Goal: Task Accomplishment & Management: Use online tool/utility

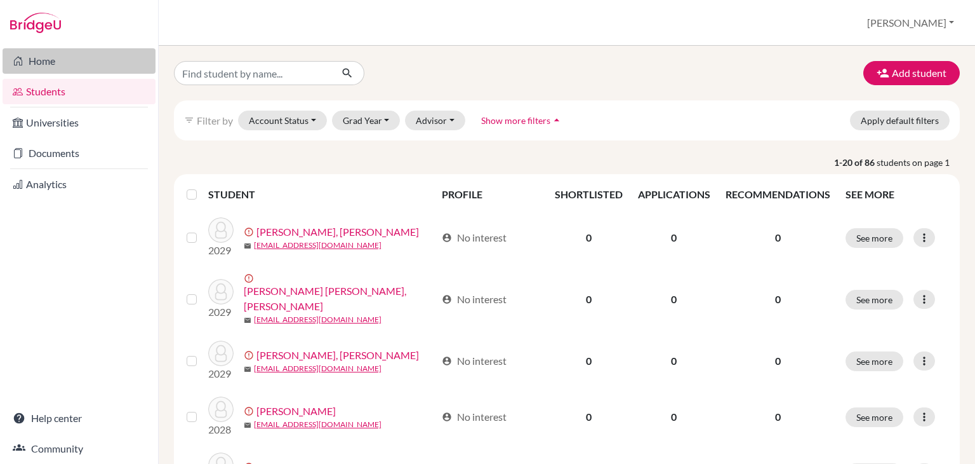
click at [17, 63] on icon at bounding box center [18, 60] width 10 height 15
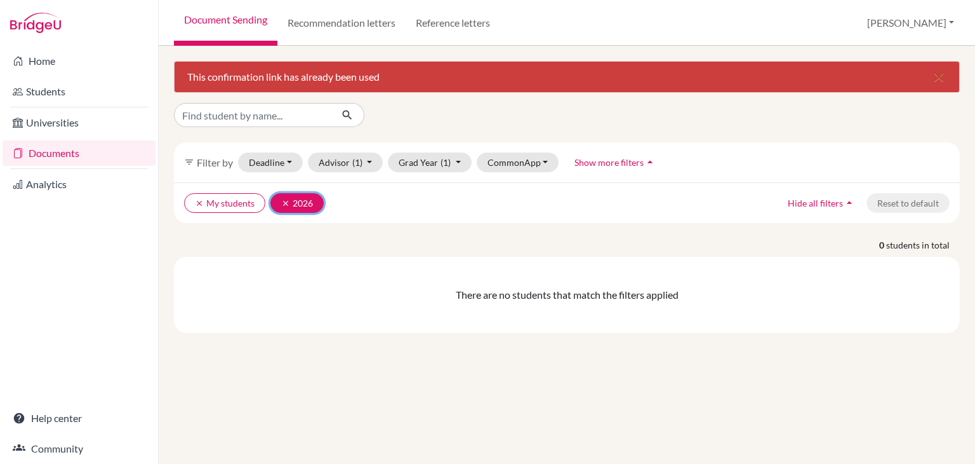
click at [278, 201] on button "clear 2026" at bounding box center [296, 203] width 53 height 20
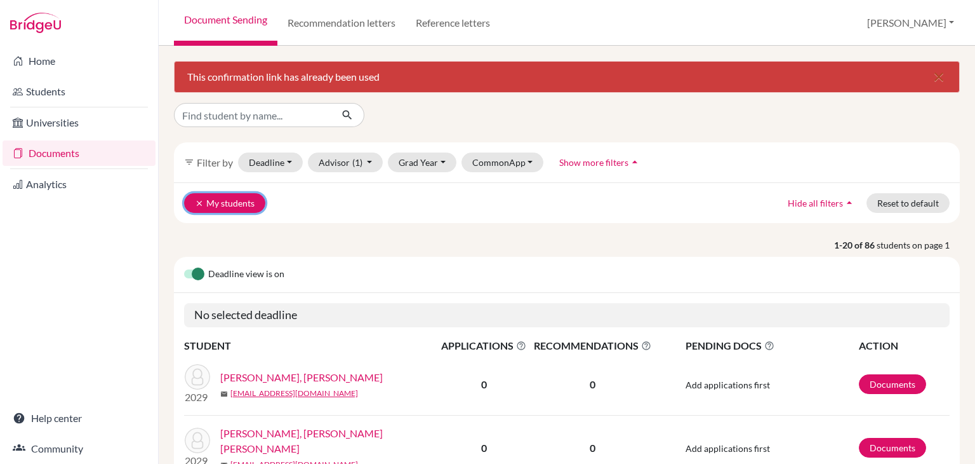
click at [195, 199] on icon "clear" at bounding box center [199, 203] width 9 height 9
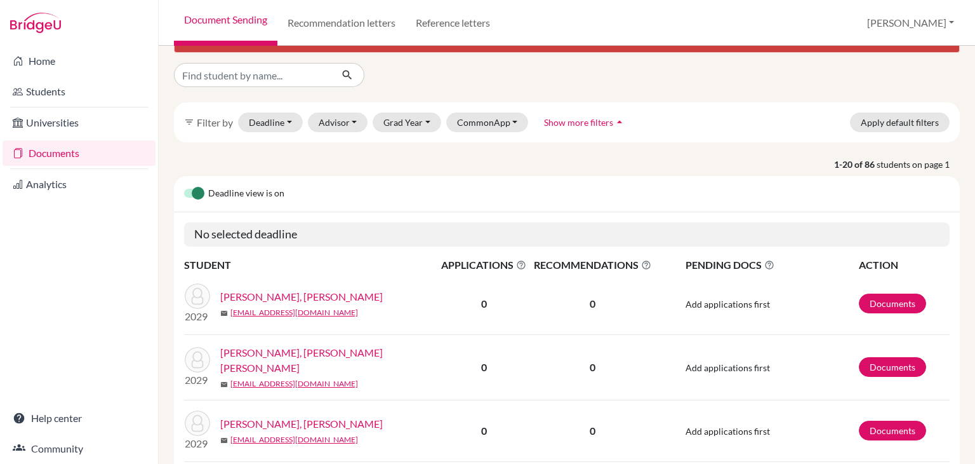
scroll to position [41, 0]
click at [880, 303] on link "Documents" at bounding box center [892, 303] width 67 height 20
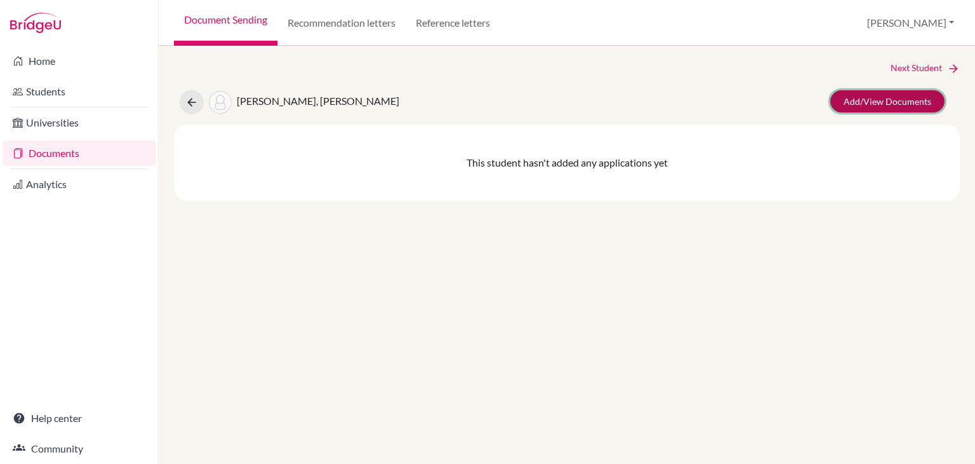
click at [858, 105] on link "Add/View Documents" at bounding box center [888, 101] width 114 height 22
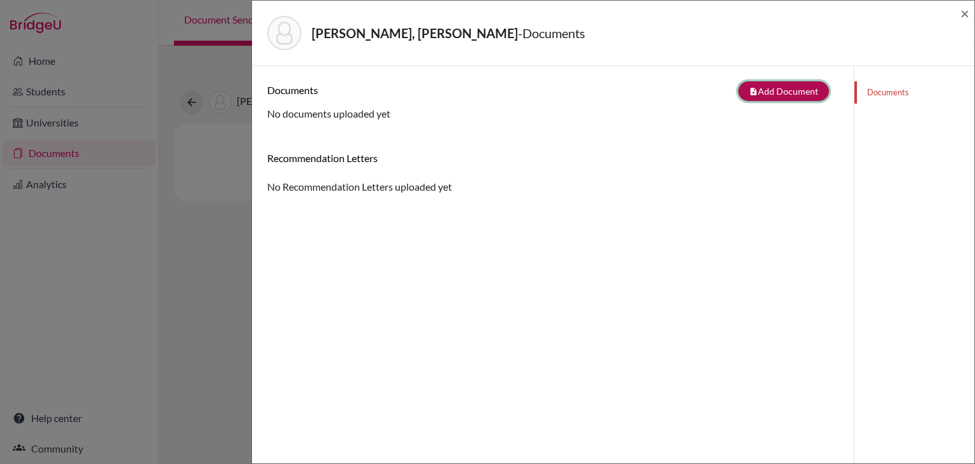
click at [757, 88] on button "note_add Add Document" at bounding box center [783, 91] width 91 height 20
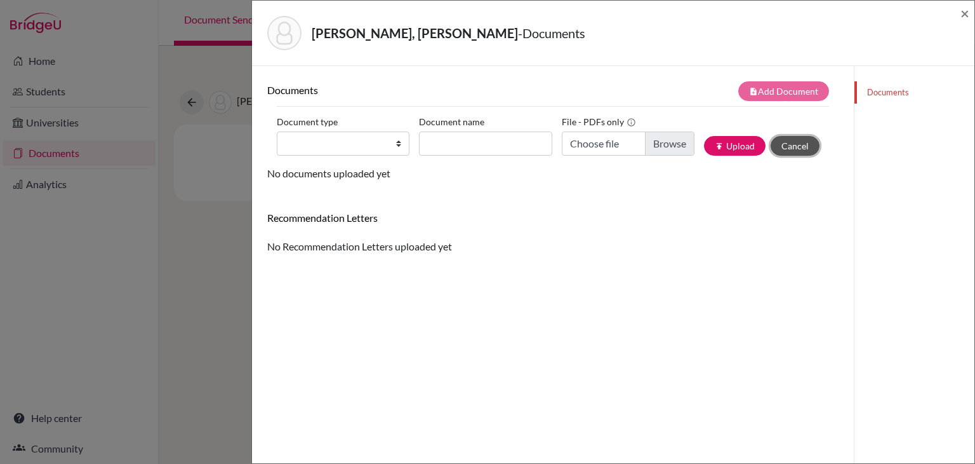
click at [777, 150] on button "Cancel" at bounding box center [795, 146] width 49 height 20
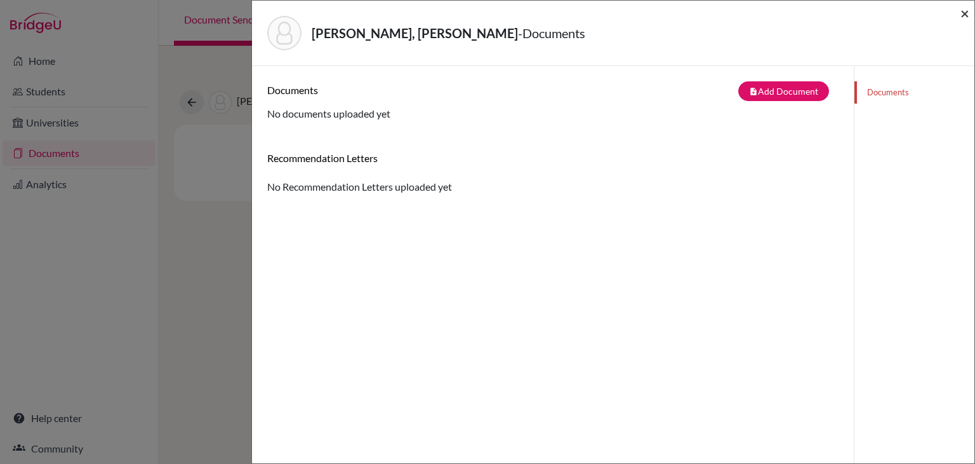
click at [969, 14] on span "×" at bounding box center [965, 13] width 9 height 18
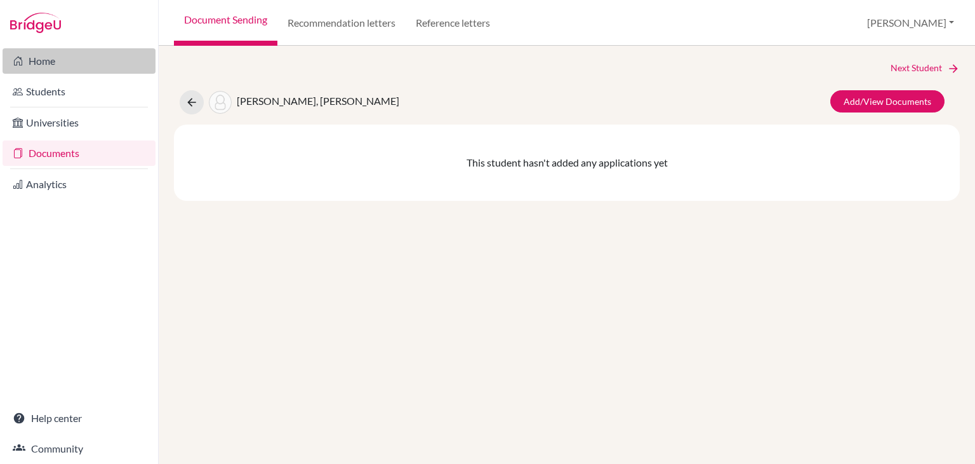
click at [40, 60] on link "Home" at bounding box center [79, 60] width 153 height 25
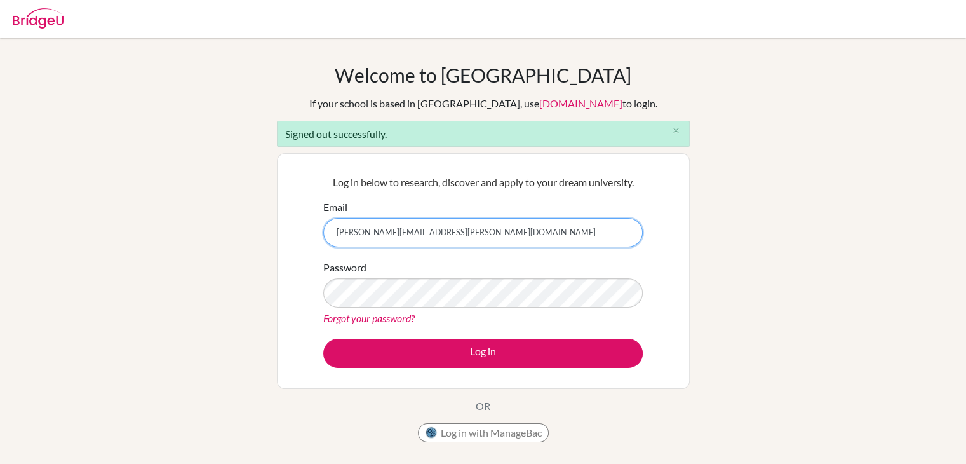
click at [432, 227] on input "katrina.watson@mirdifamericanschool.ae" at bounding box center [482, 232] width 319 height 29
type input "katrina.watson.kw@gmail.com"
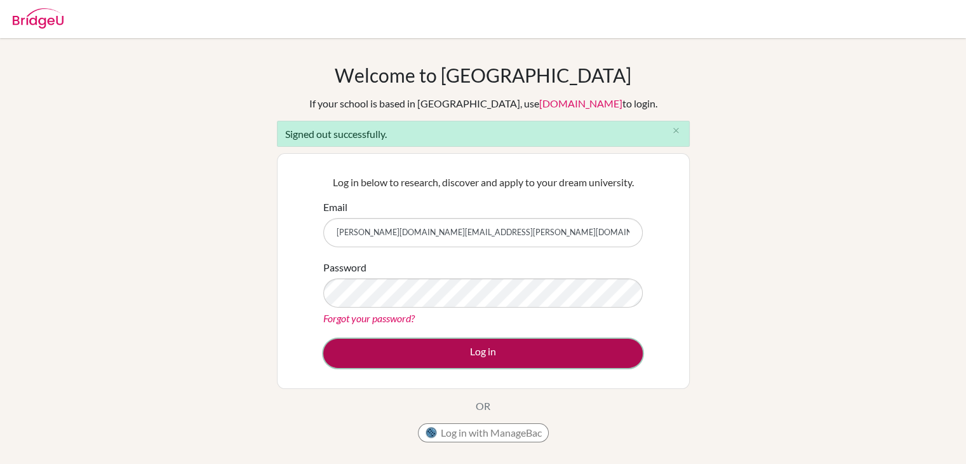
click at [483, 349] on button "Log in" at bounding box center [482, 352] width 319 height 29
